Goal: Task Accomplishment & Management: Manage account settings

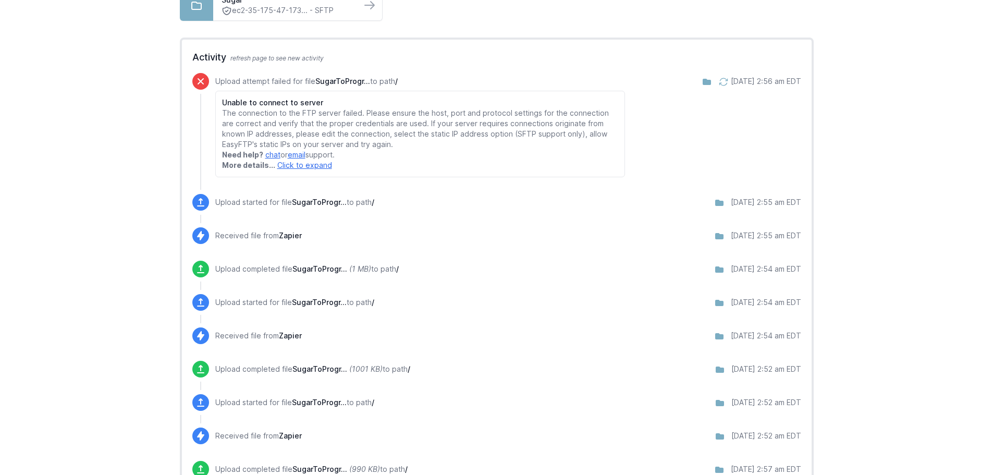
scroll to position [174, 0]
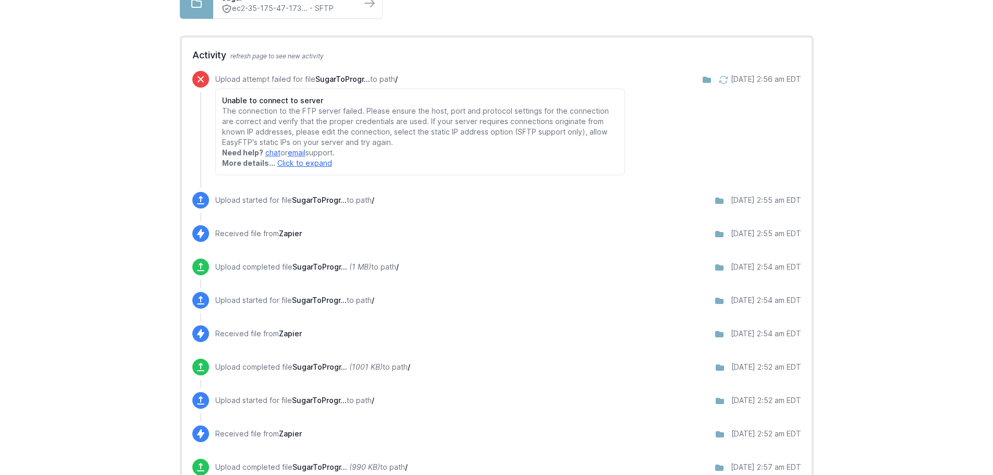
click at [300, 165] on link "Click to expand" at bounding box center [304, 163] width 55 height 9
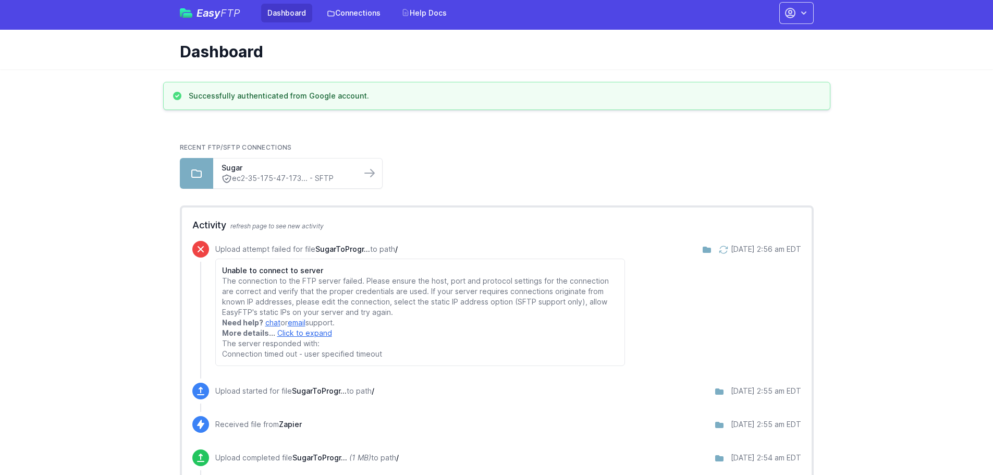
scroll to position [0, 0]
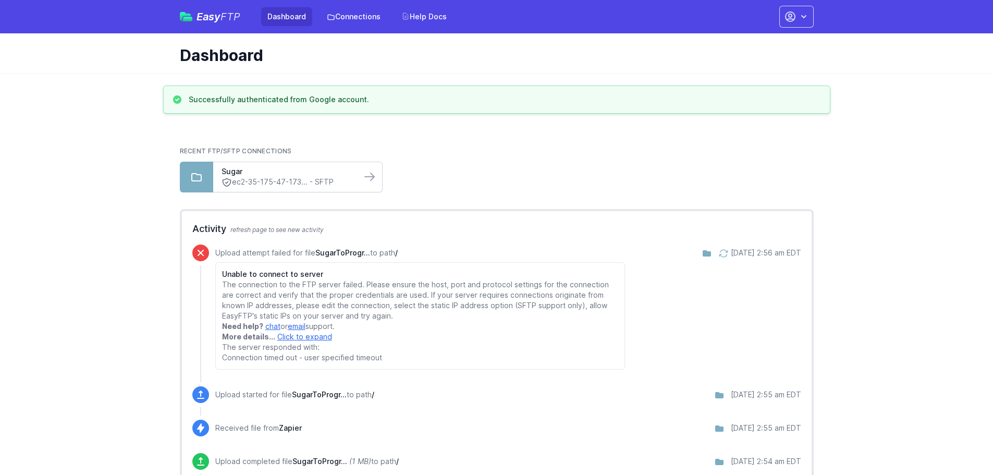
click at [284, 177] on link "ec2-35-175-47-173... - SFTP" at bounding box center [287, 182] width 131 height 11
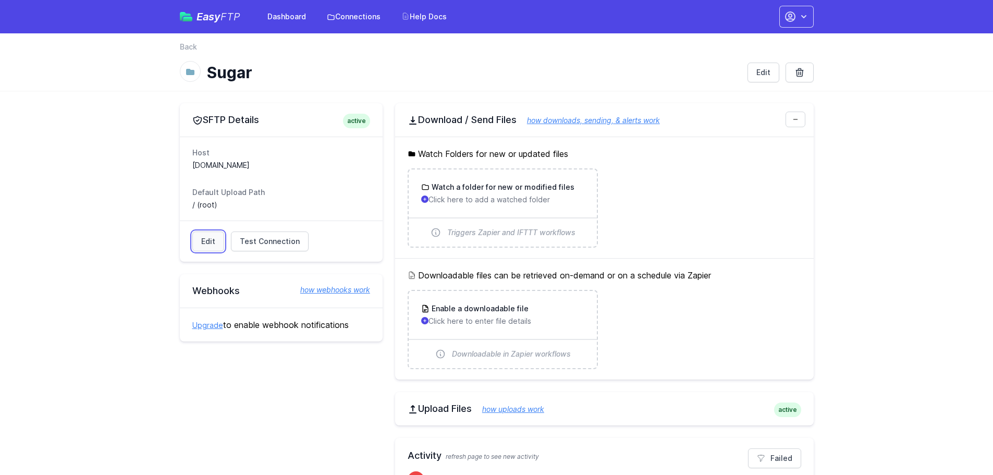
click at [206, 240] on link "Edit" at bounding box center [208, 242] width 32 height 20
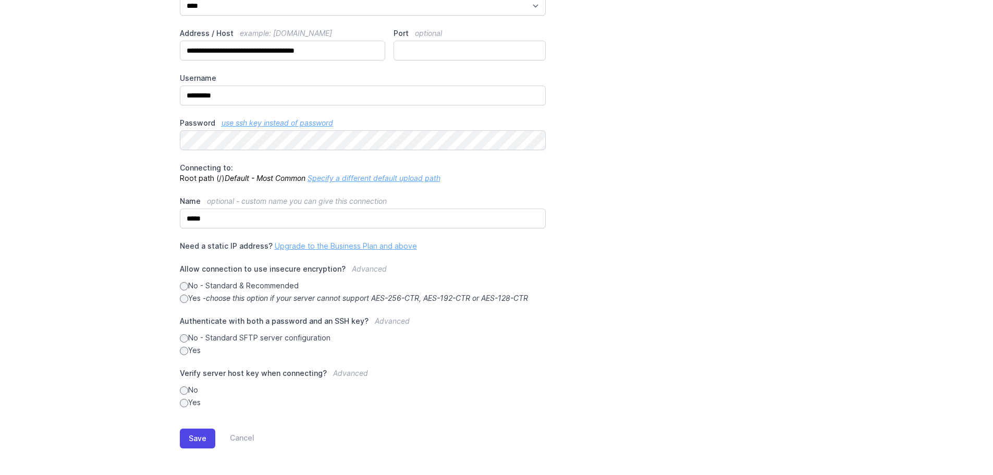
scroll to position [119, 0]
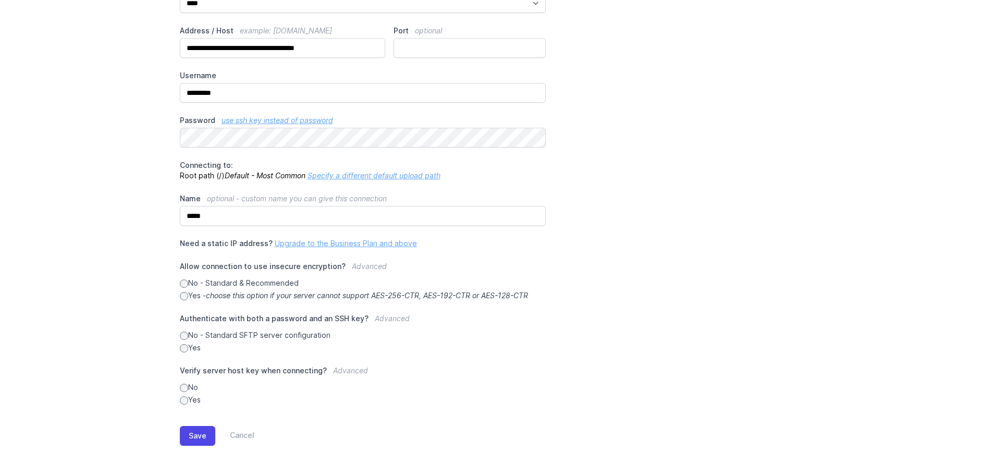
click at [383, 317] on span "Advanced" at bounding box center [392, 318] width 35 height 9
click at [384, 320] on span "Advanced" at bounding box center [392, 318] width 35 height 9
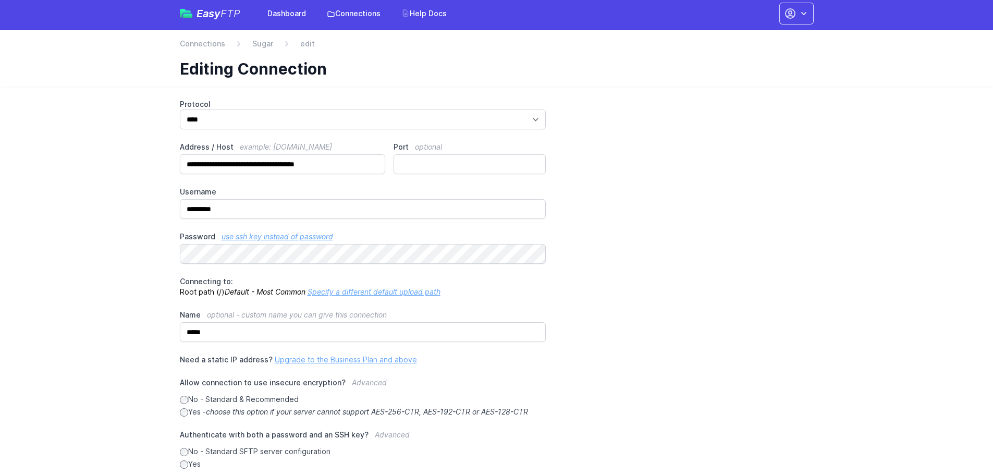
scroll to position [0, 0]
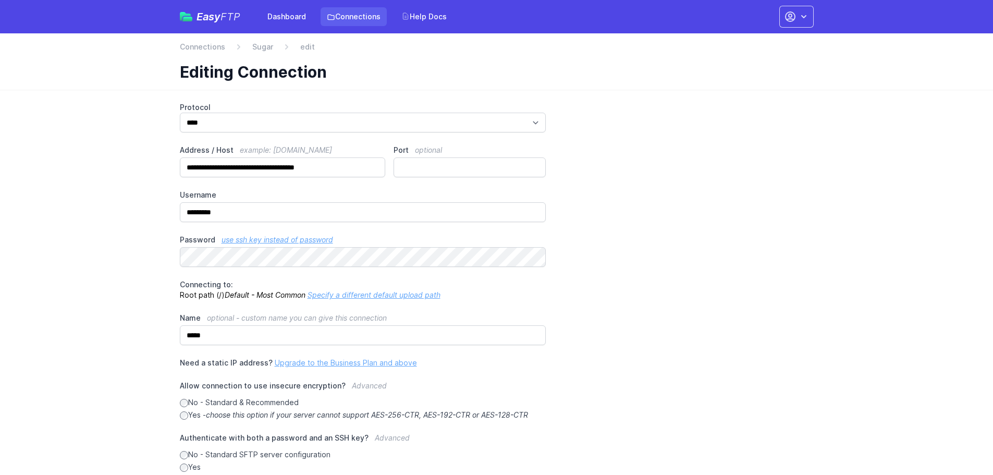
click at [359, 17] on link "Connections" at bounding box center [354, 16] width 66 height 19
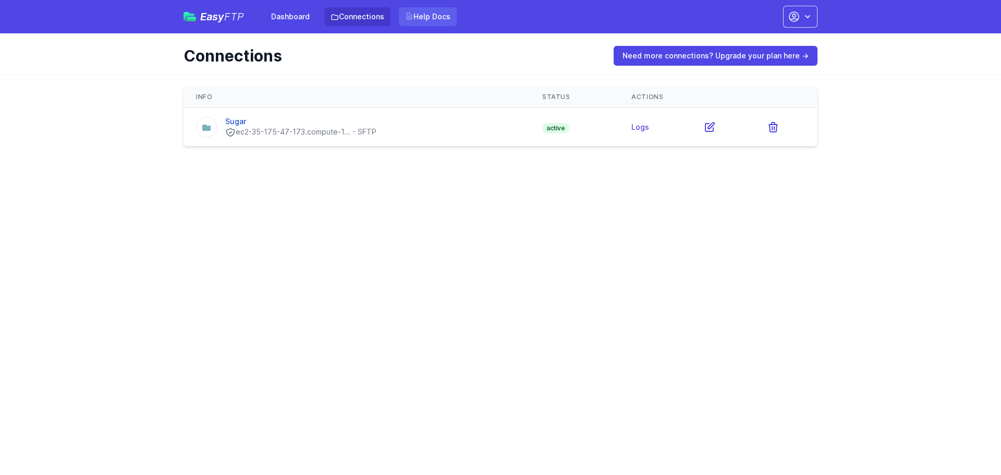
click at [429, 17] on link "Help Docs" at bounding box center [428, 16] width 58 height 19
click at [234, 123] on link "Sugar" at bounding box center [235, 121] width 21 height 9
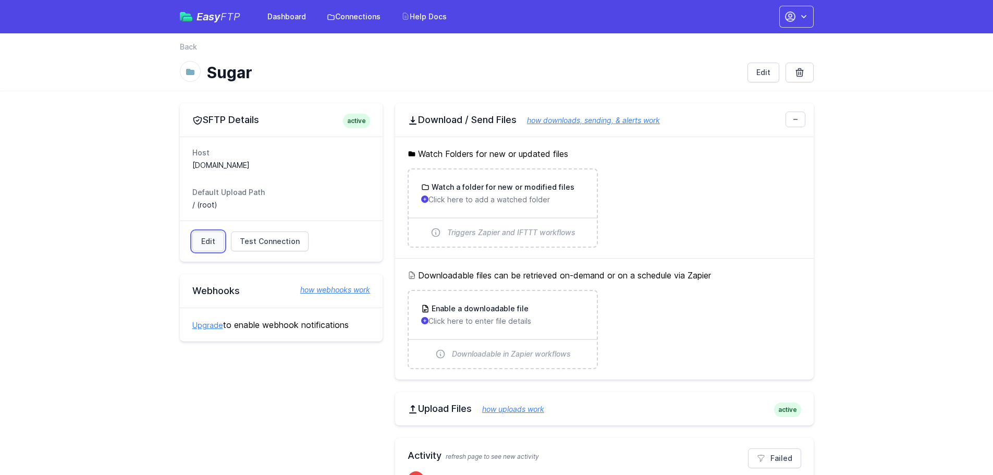
click at [212, 235] on link "Edit" at bounding box center [208, 242] width 32 height 20
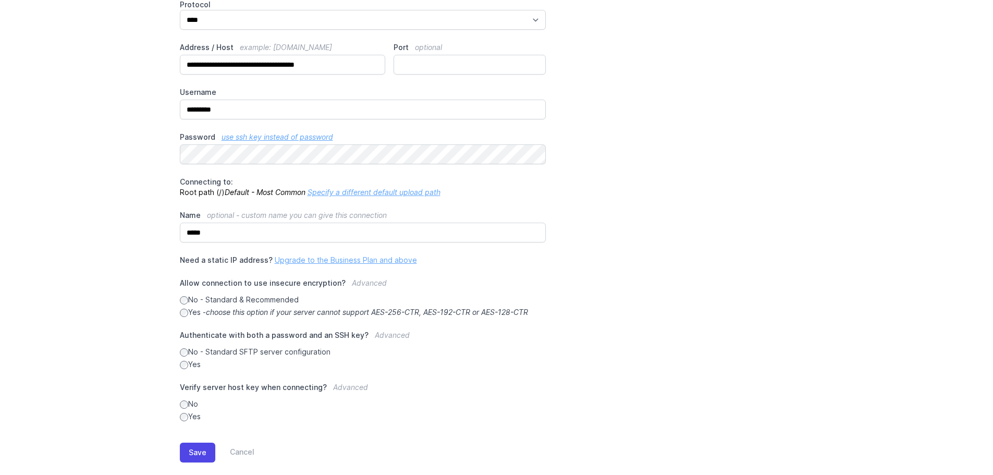
scroll to position [119, 0]
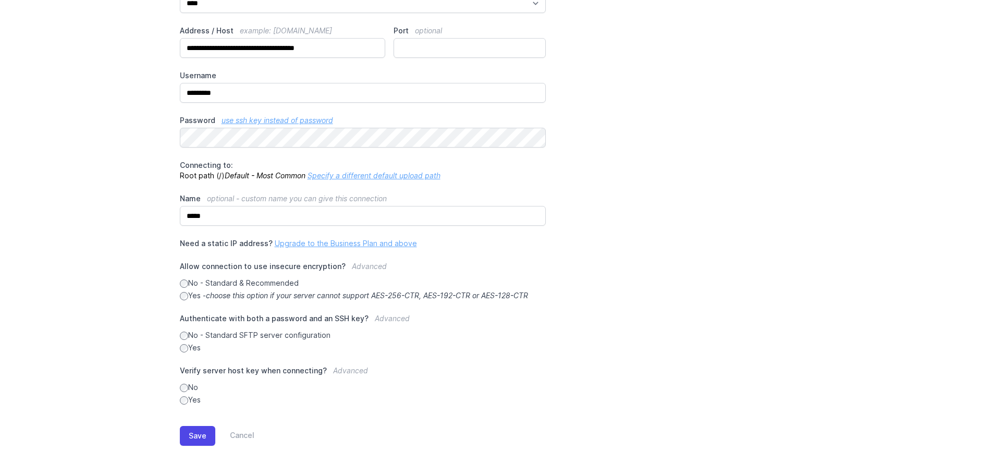
click at [300, 245] on link "Upgrade to the Business Plan and above" at bounding box center [346, 243] width 142 height 9
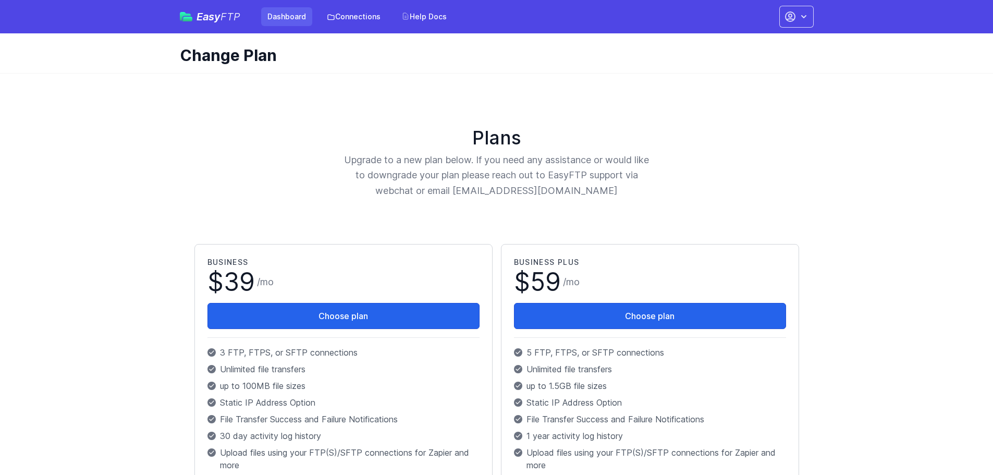
click at [281, 10] on link "Dashboard" at bounding box center [286, 16] width 51 height 19
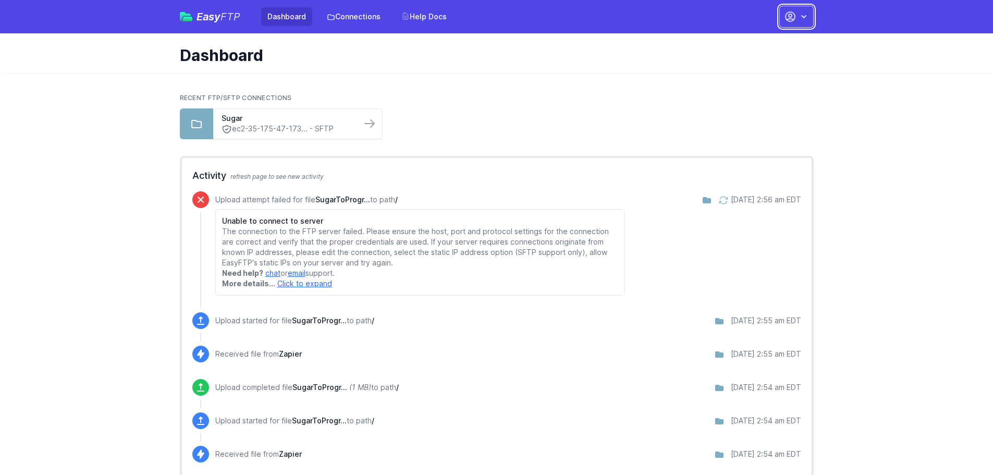
click at [800, 21] on button "button" at bounding box center [796, 17] width 34 height 22
click at [760, 41] on link "Account Settings" at bounding box center [764, 43] width 100 height 19
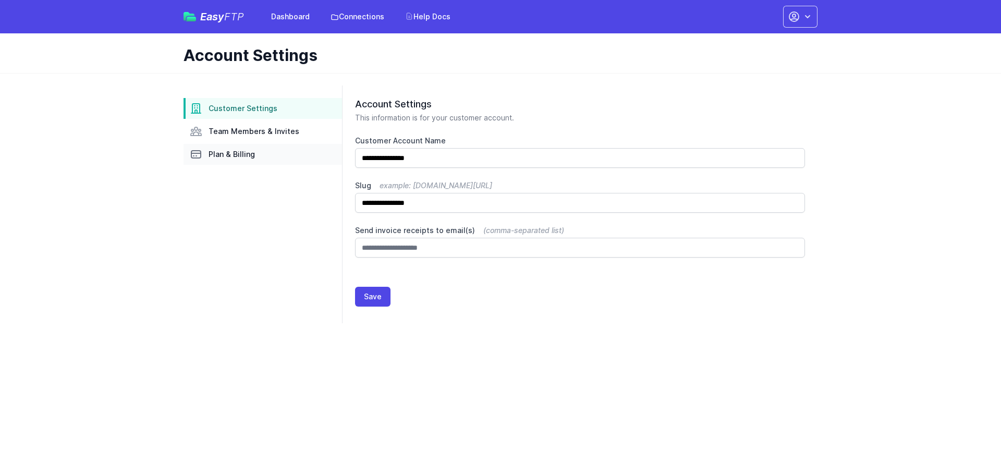
click at [226, 151] on span "Plan & Billing" at bounding box center [232, 154] width 46 height 10
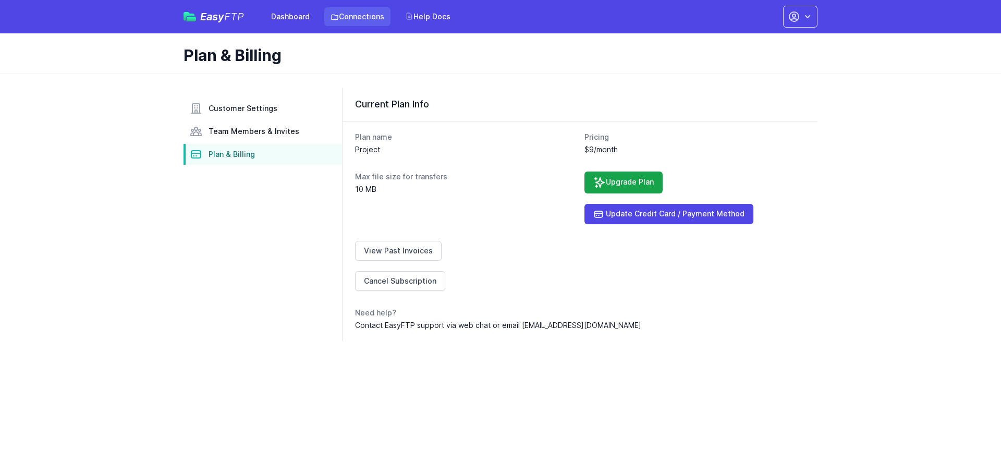
click at [387, 16] on link "Connections" at bounding box center [357, 16] width 66 height 19
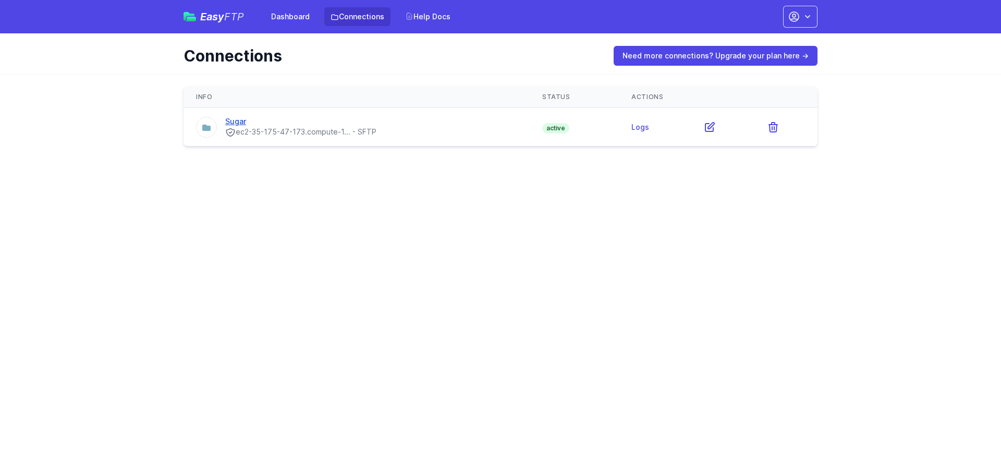
click at [255, 126] on div "Sugar" at bounding box center [300, 121] width 151 height 10
click at [239, 124] on link "Sugar" at bounding box center [235, 121] width 21 height 9
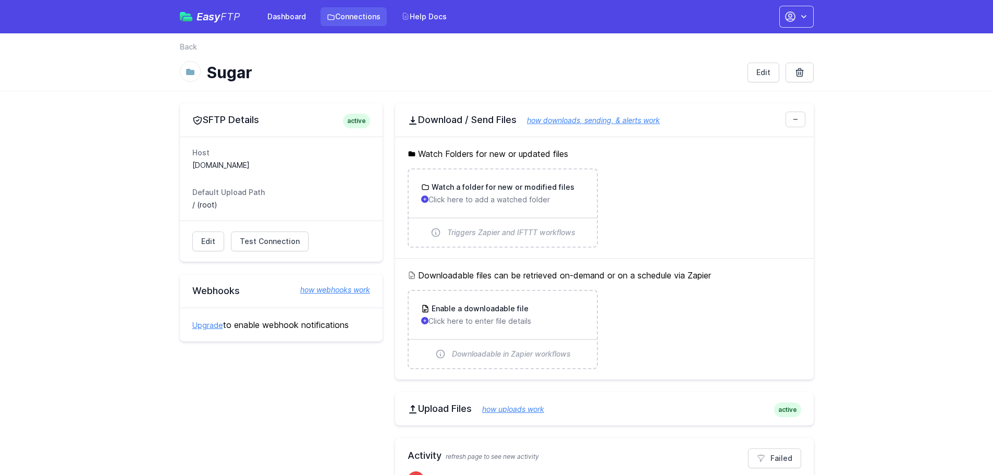
click at [360, 18] on link "Connections" at bounding box center [354, 16] width 66 height 19
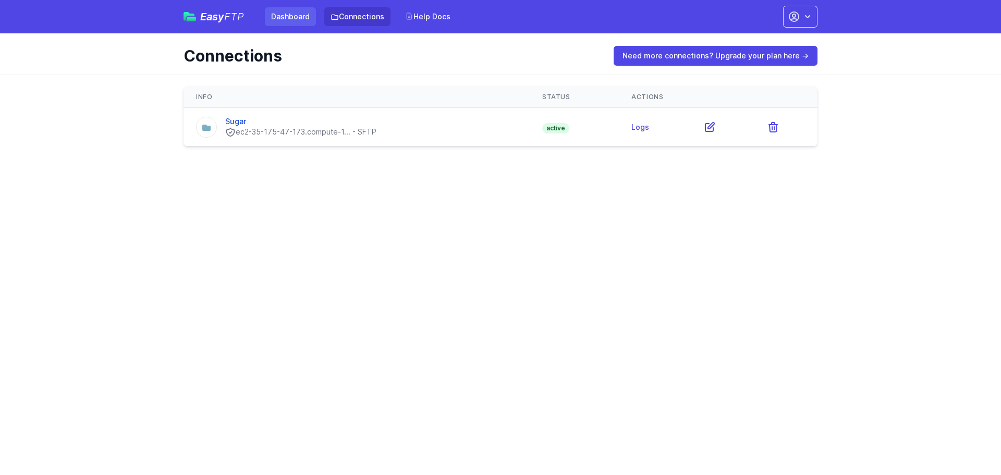
click at [291, 15] on link "Dashboard" at bounding box center [290, 16] width 51 height 19
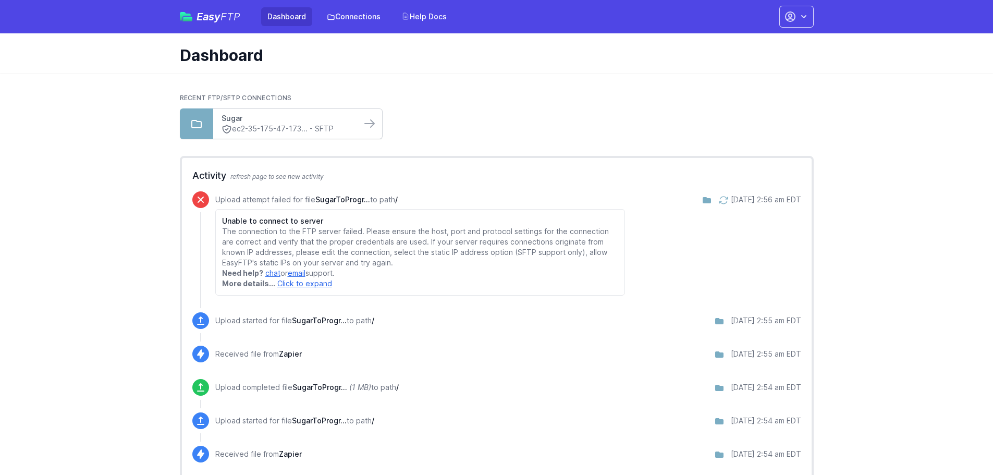
click at [334, 118] on link "Sugar" at bounding box center [287, 118] width 131 height 10
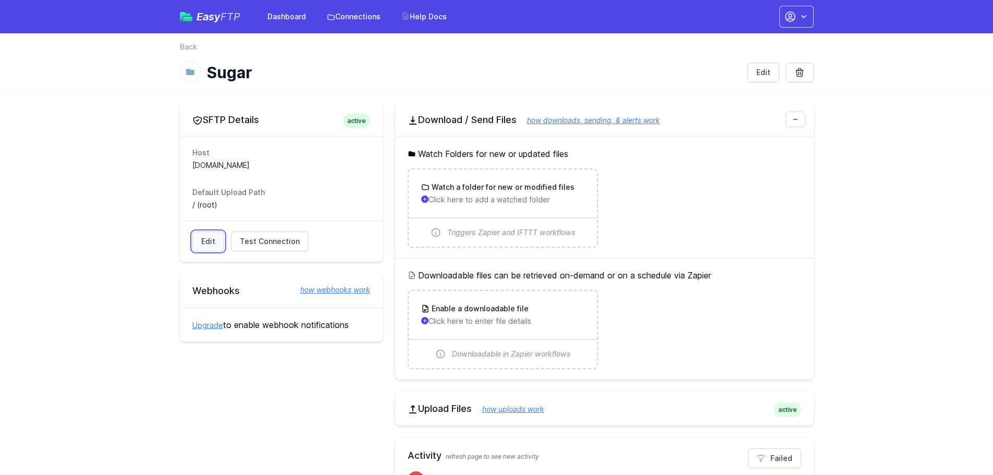
click at [216, 236] on link "Edit" at bounding box center [208, 242] width 32 height 20
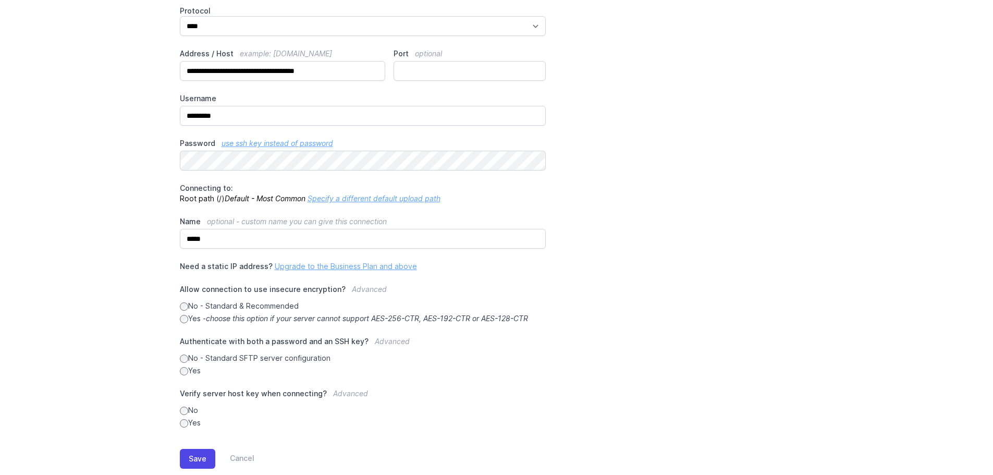
scroll to position [119, 0]
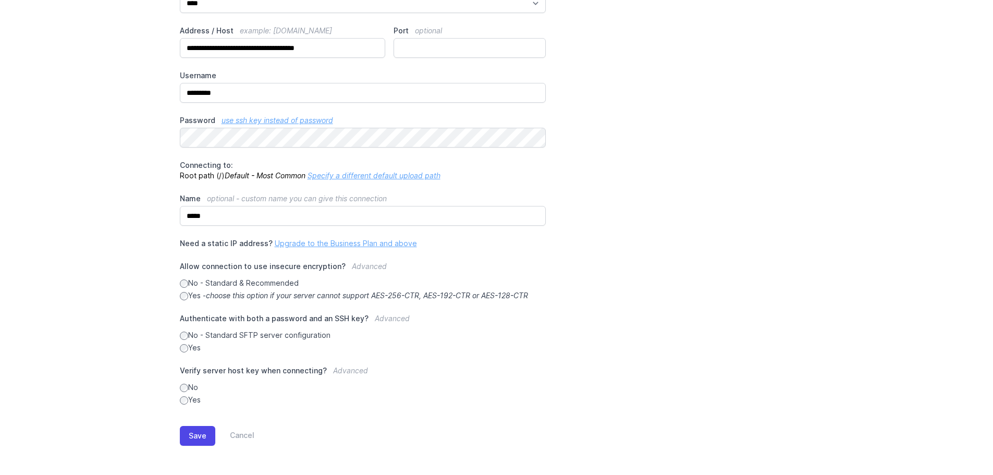
click at [330, 245] on link "Upgrade to the Business Plan and above" at bounding box center [346, 243] width 142 height 9
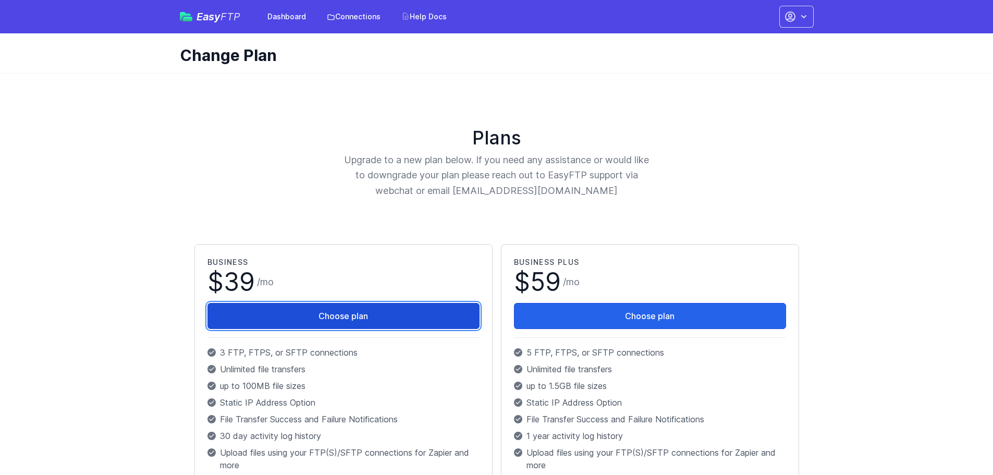
click at [334, 314] on button "Choose plan" at bounding box center [344, 316] width 272 height 26
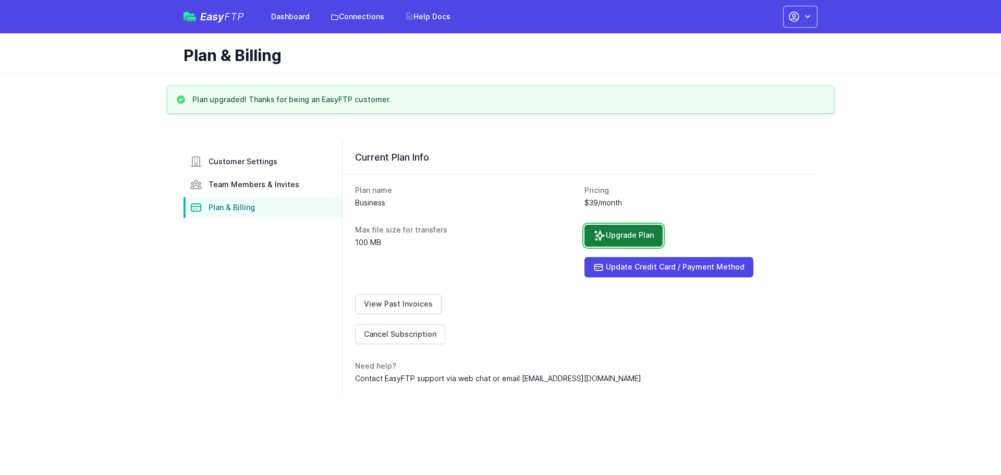
click at [631, 233] on link "Upgrade Plan" at bounding box center [623, 236] width 78 height 22
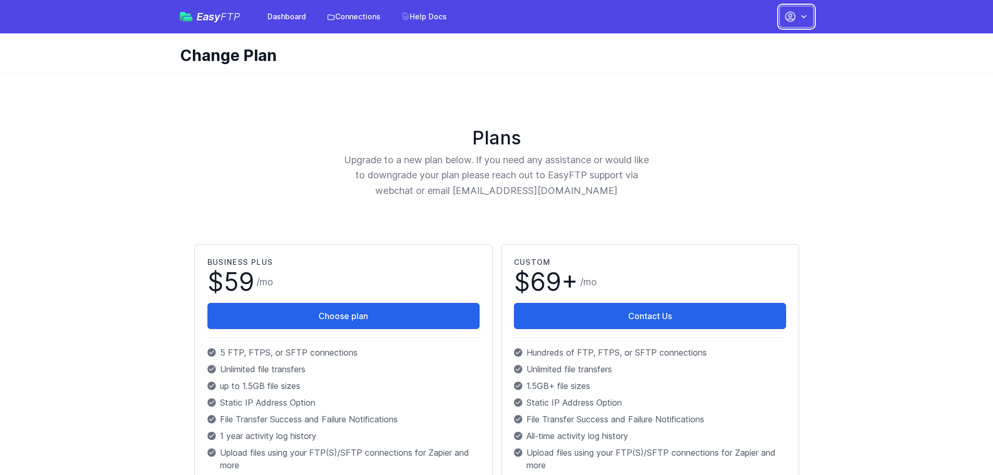
click at [795, 20] on icon "button" at bounding box center [790, 16] width 13 height 13
click at [800, 19] on icon "button" at bounding box center [804, 16] width 10 height 10
click at [276, 10] on link "Dashboard" at bounding box center [286, 16] width 51 height 19
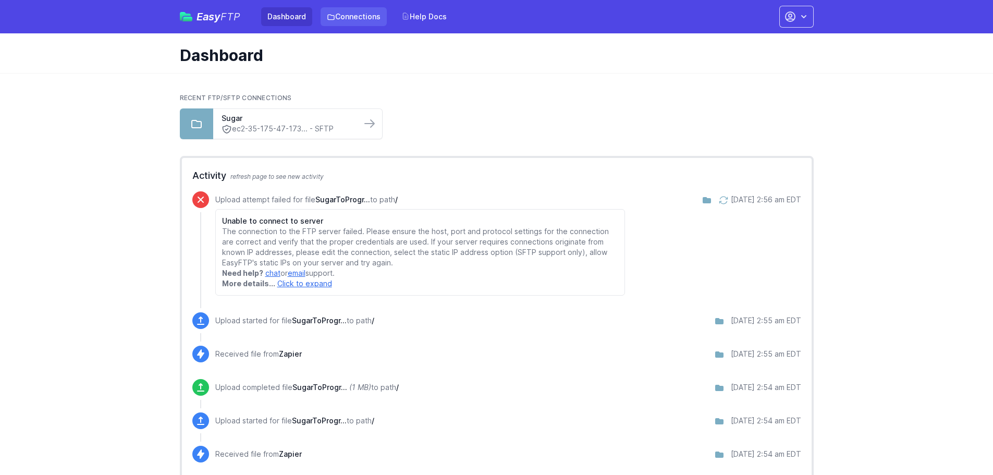
click at [349, 21] on link "Connections" at bounding box center [354, 16] width 66 height 19
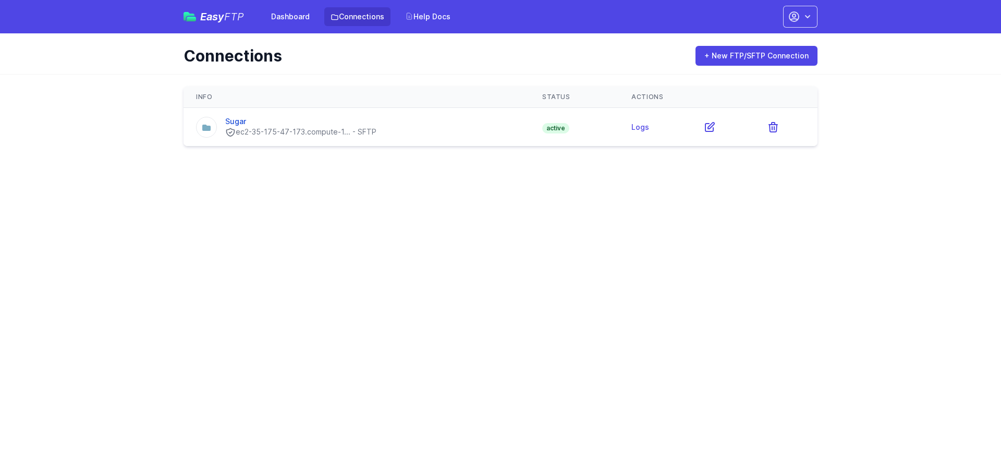
click at [292, 129] on div "ec2-35-175-47-173.compute-1... - SFTP" at bounding box center [300, 132] width 151 height 11
click at [246, 123] on div "Sugar" at bounding box center [300, 121] width 151 height 10
click at [242, 123] on link "Sugar" at bounding box center [235, 121] width 21 height 9
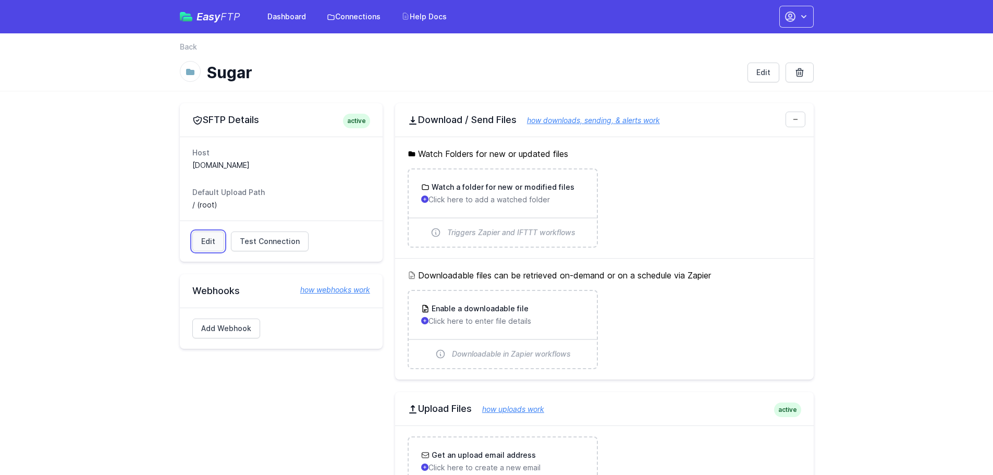
click at [209, 246] on link "Edit" at bounding box center [208, 242] width 32 height 20
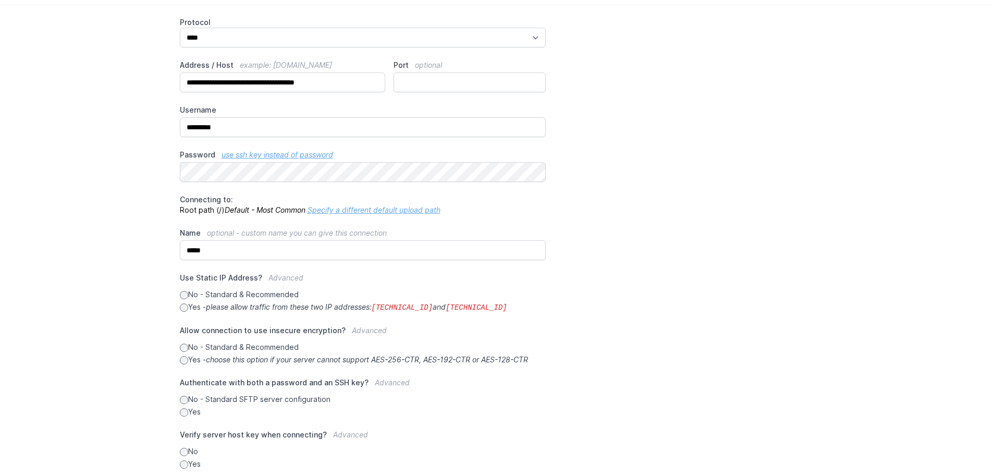
scroll to position [87, 0]
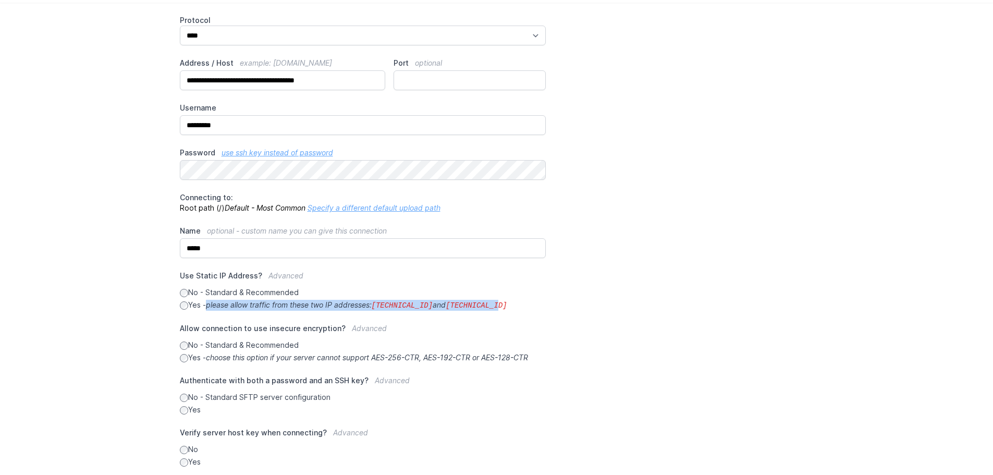
drag, startPoint x: 462, startPoint y: 306, endPoint x: 212, endPoint y: 306, distance: 250.3
click at [211, 306] on label "Yes - please allow traffic from these two IP addresses: 34.238.108.61 and 34.23…" at bounding box center [363, 305] width 367 height 11
copy icon "please allow traffic from these two IP addresses: 34.238.108.61 and 34.239.17.55"
click at [183, 305] on label "Yes - please allow traffic from these two IP addresses: 34.238.108.61 and 34.23…" at bounding box center [363, 305] width 367 height 11
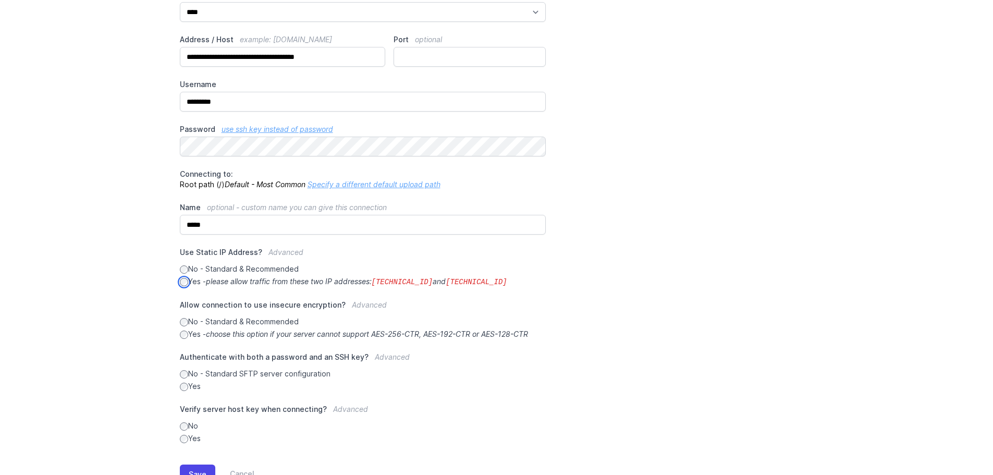
scroll to position [149, 0]
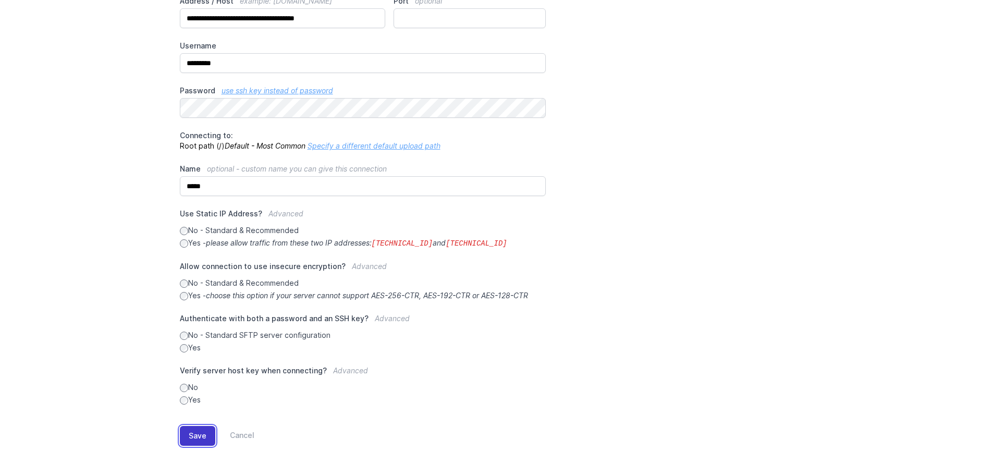
click at [201, 434] on button "Save" at bounding box center [197, 436] width 35 height 20
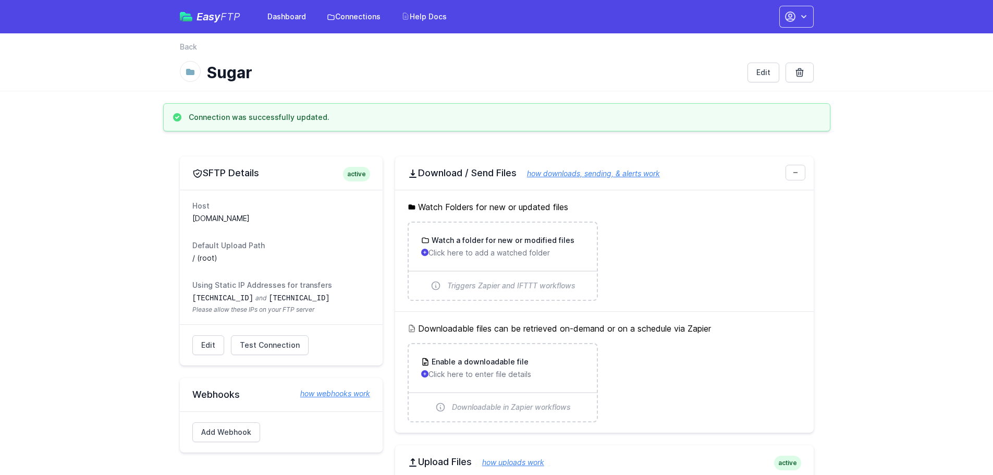
drag, startPoint x: 240, startPoint y: 18, endPoint x: 196, endPoint y: 19, distance: 44.3
click at [196, 19] on div "Easy FTP Dashboard Connections Help Docs" at bounding box center [316, 16] width 273 height 19
drag, startPoint x: 245, startPoint y: 20, endPoint x: 201, endPoint y: 20, distance: 43.8
click at [201, 20] on div "Easy FTP Dashboard Connections Help Docs" at bounding box center [316, 16] width 273 height 19
click at [87, 77] on header "back Back Sugar Edit" at bounding box center [496, 61] width 993 height 57
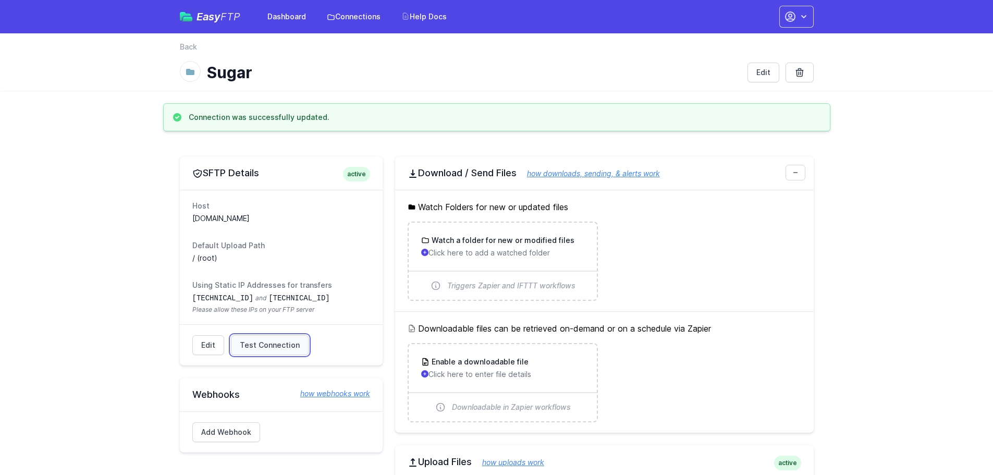
click at [267, 345] on span "Test Connection" at bounding box center [270, 345] width 60 height 10
